Goal: Find specific page/section: Find specific page/section

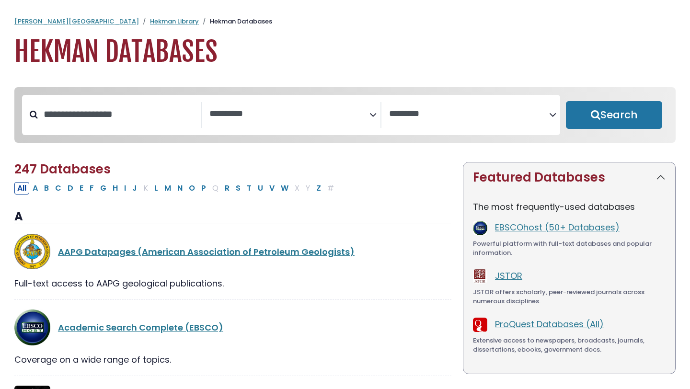
select select "Database Subject Filter"
select select "Database Vendors Filter"
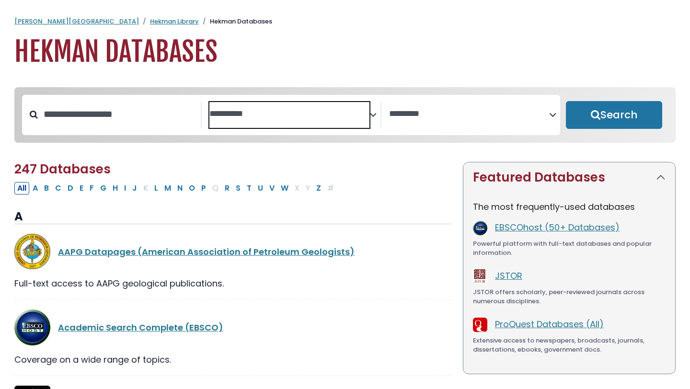
click at [263, 106] on span "Search filters" at bounding box center [289, 115] width 160 height 26
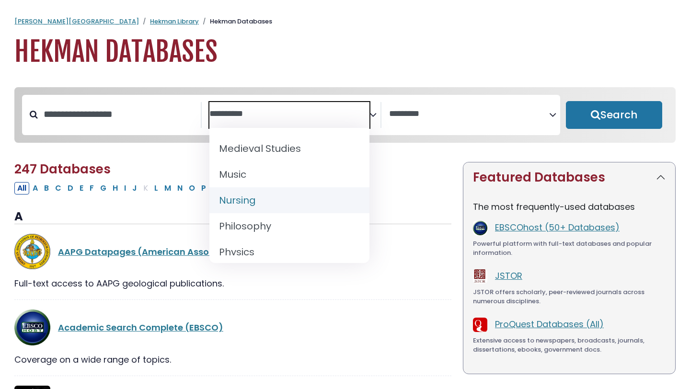
scroll to position [726, 0]
select select "*****"
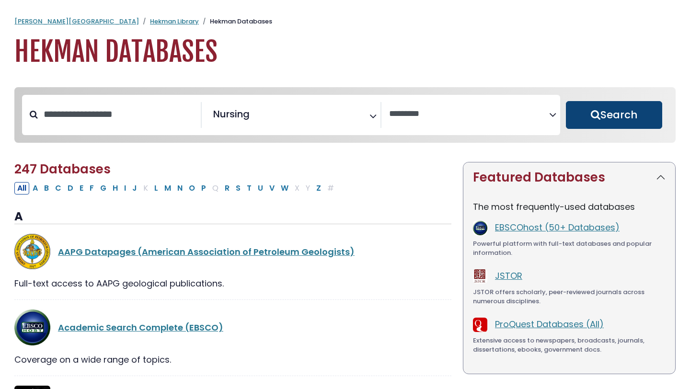
click at [603, 128] on button "Search" at bounding box center [614, 115] width 96 height 28
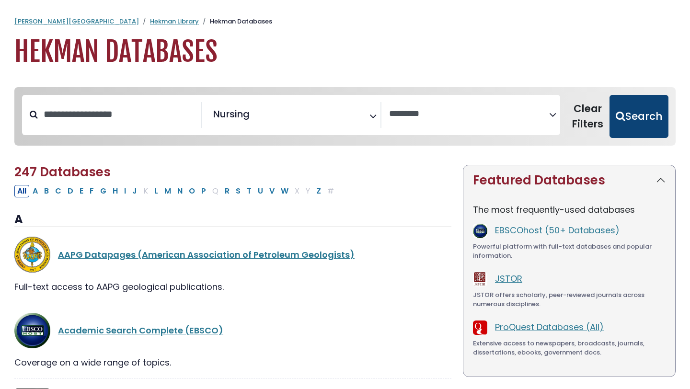
select select "Database Vendors Filter"
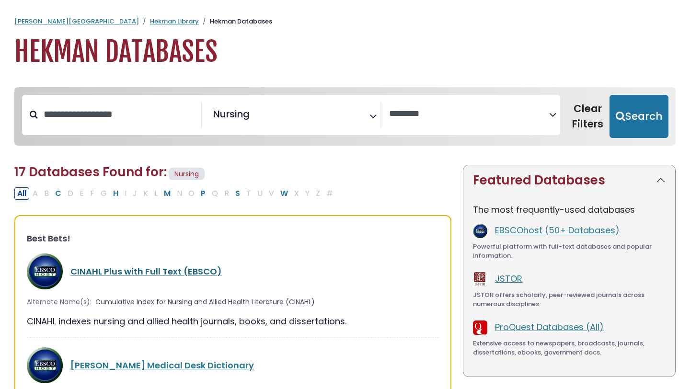
click at [161, 271] on link "CINAHL Plus with Full Text (EBSCO)" at bounding box center [145, 272] width 151 height 12
